Goal: Task Accomplishment & Management: Use online tool/utility

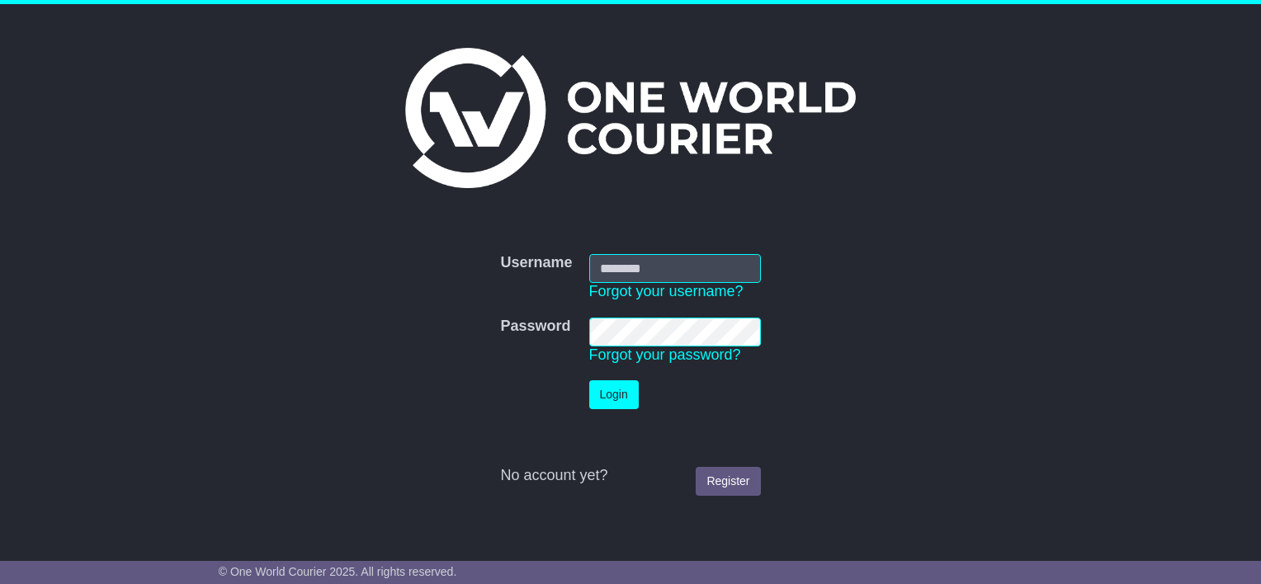
type input "**********"
click at [611, 397] on button "Login" at bounding box center [614, 394] width 50 height 29
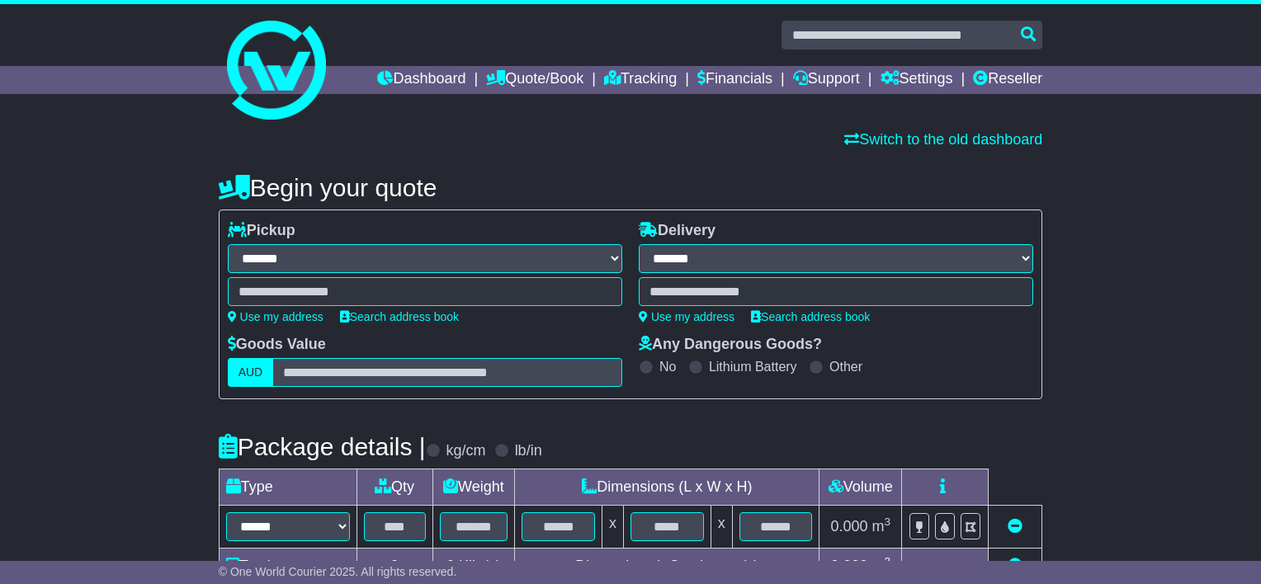
select select "**"
